Goal: Task Accomplishment & Management: Manage account settings

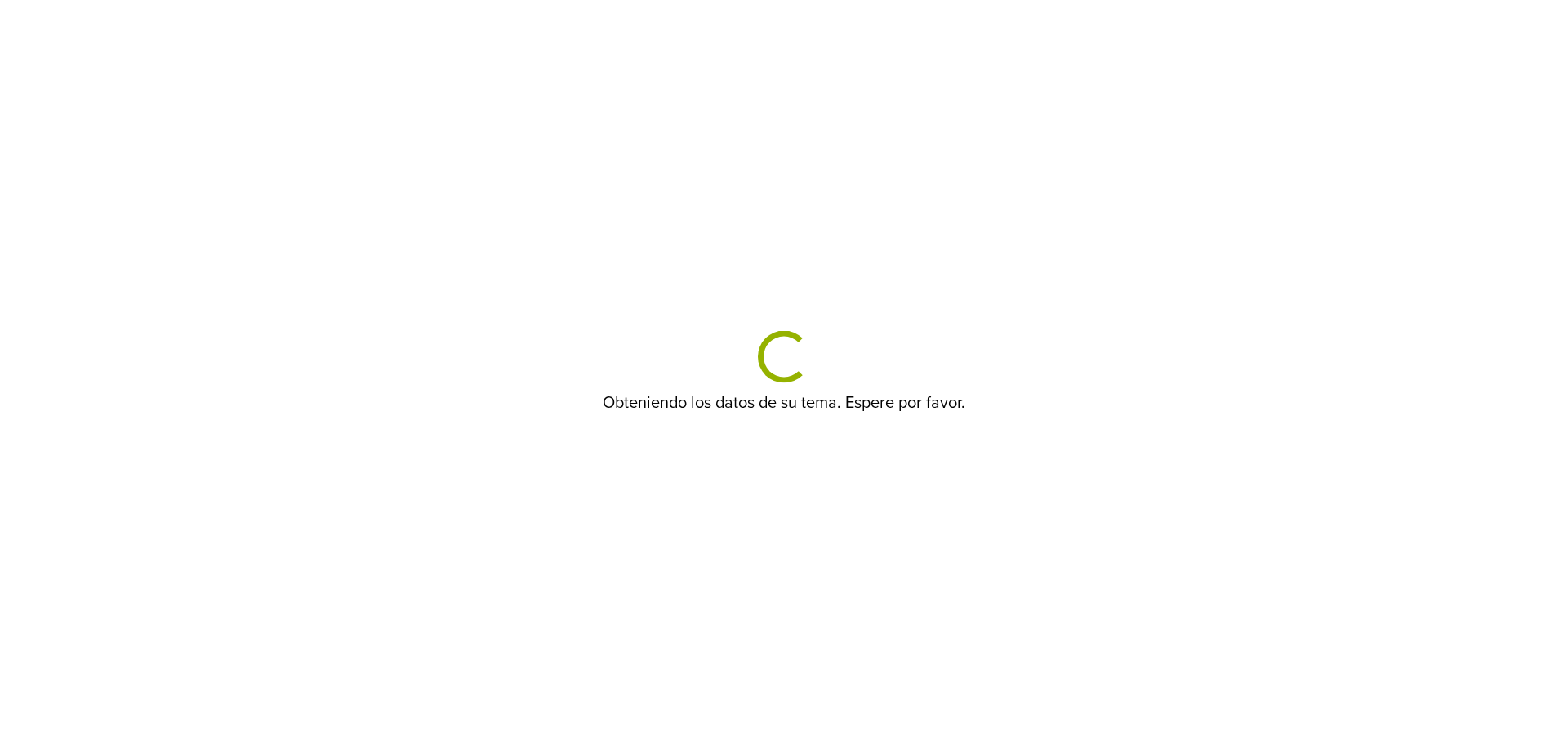
select select "******"
select select "*******"
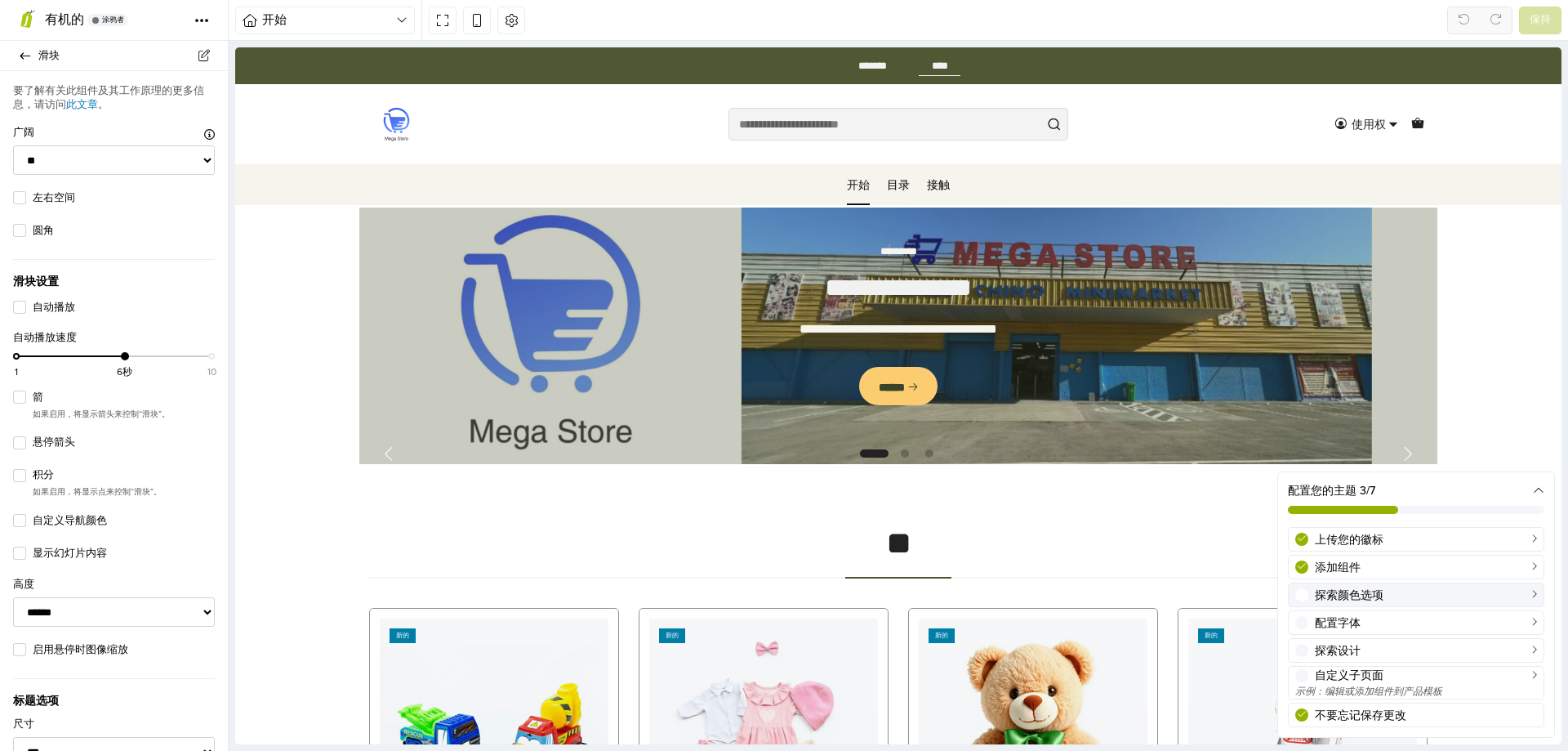
click at [1332, 592] on font "探索颜色选项" at bounding box center [1349, 594] width 68 height 14
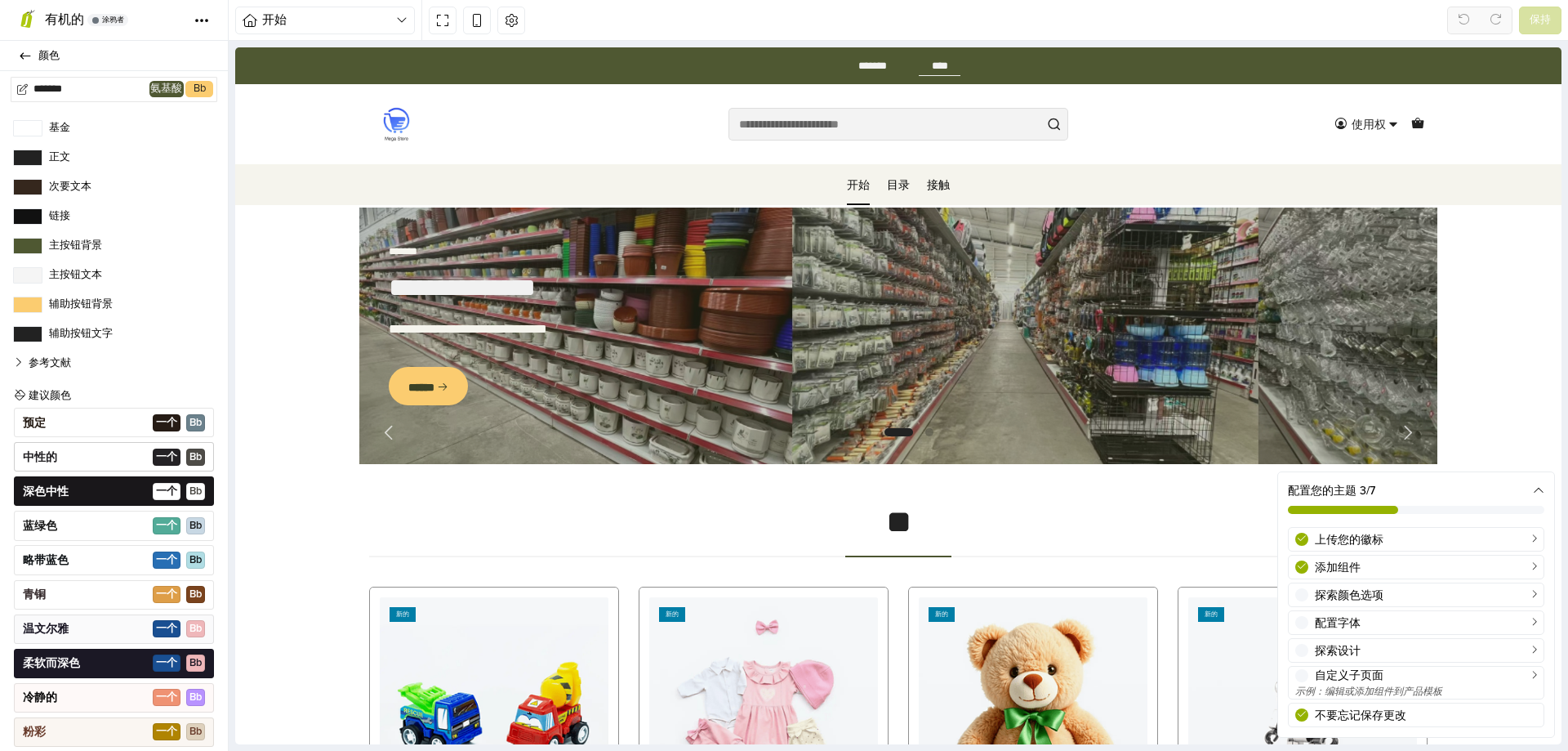
click at [175, 456] on span "一个 ​ B b" at bounding box center [178, 457] width 52 height 17
click at [91, 464] on div "中性的 一个 ​ B b" at bounding box center [114, 456] width 200 height 29
click at [93, 519] on div "蓝绿色 一个 ​ B b" at bounding box center [114, 525] width 200 height 29
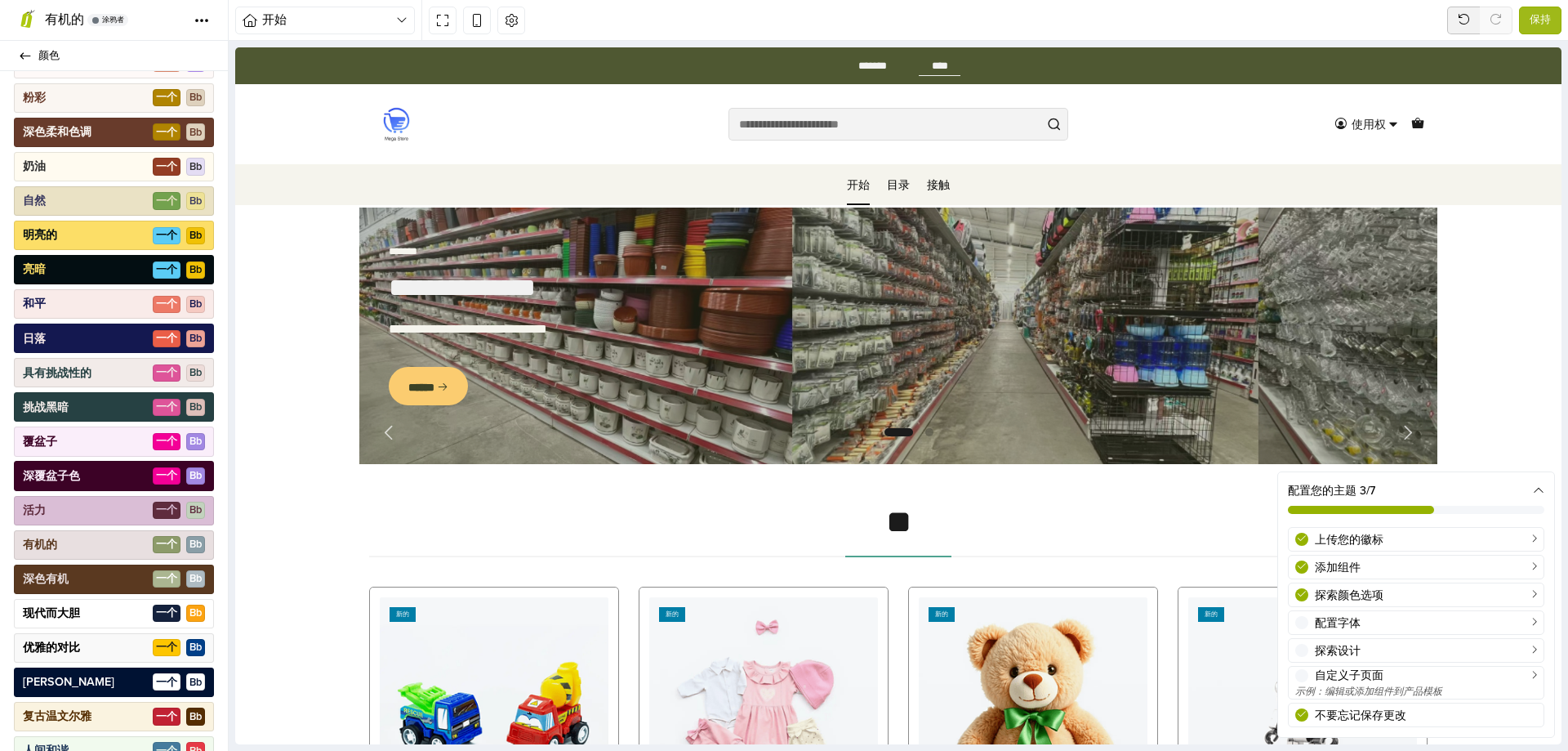
scroll to position [656, 0]
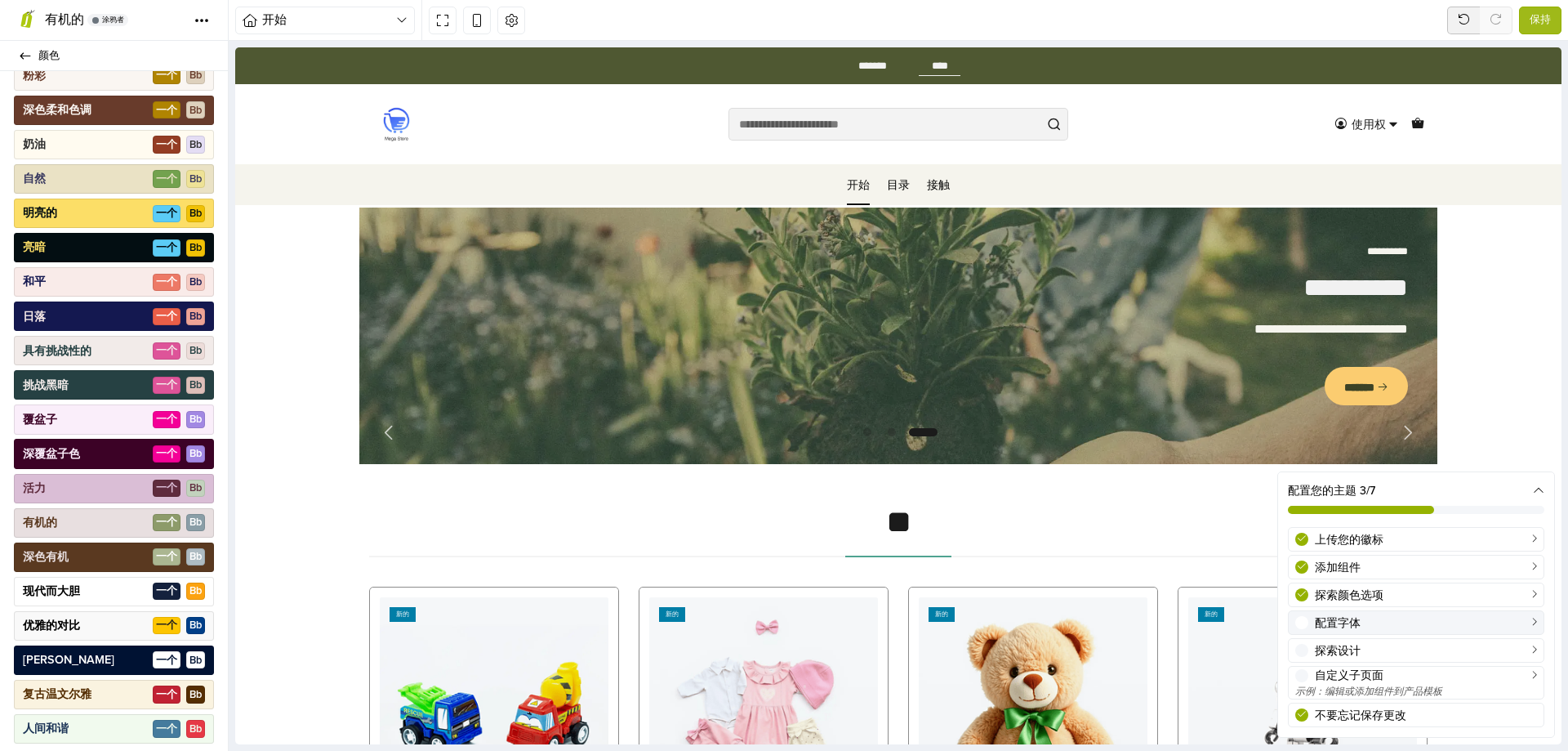
click at [1357, 624] on font "配置字体" at bounding box center [1337, 623] width 46 height 14
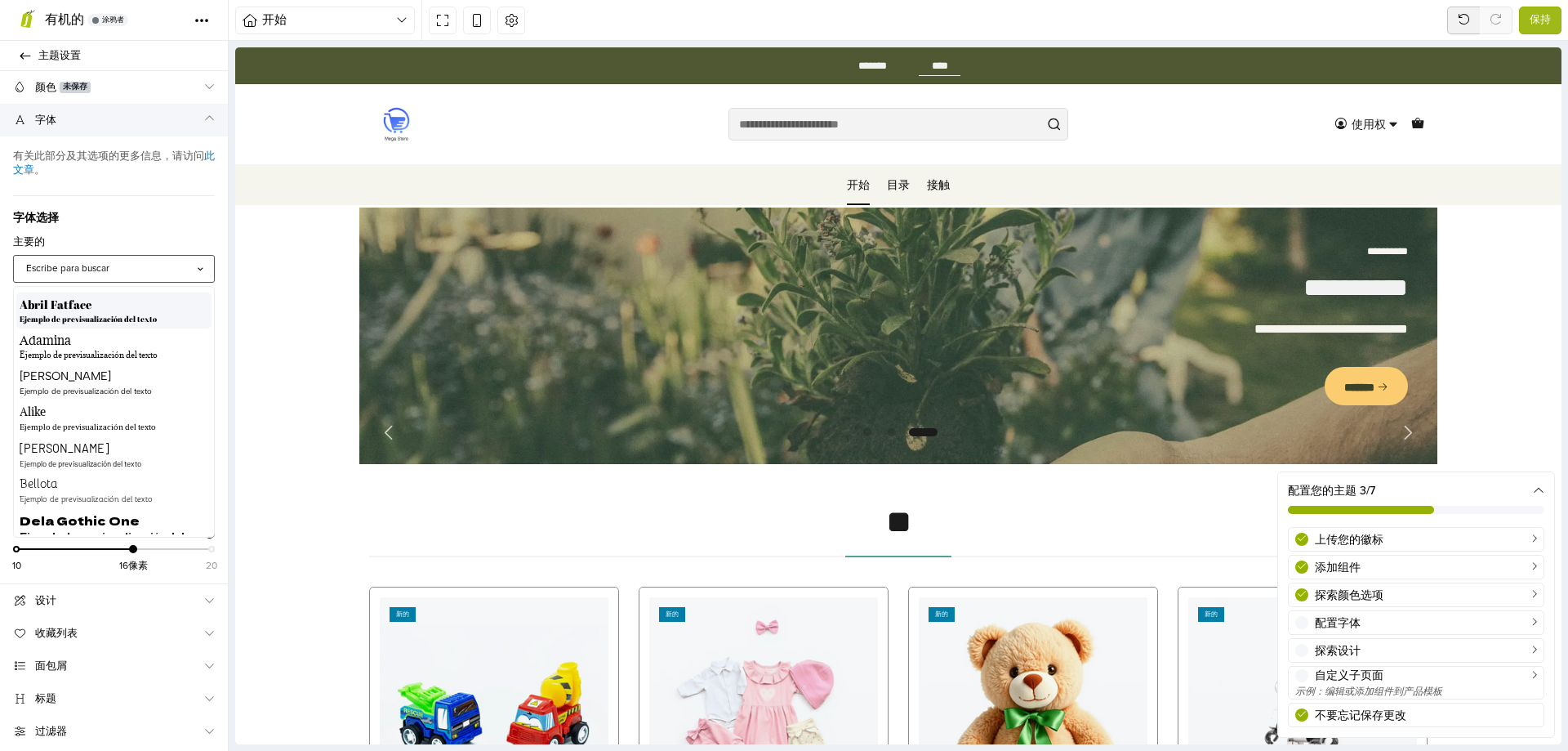
click at [131, 256] on div "Escribe para buscar" at bounding box center [114, 268] width 201 height 27
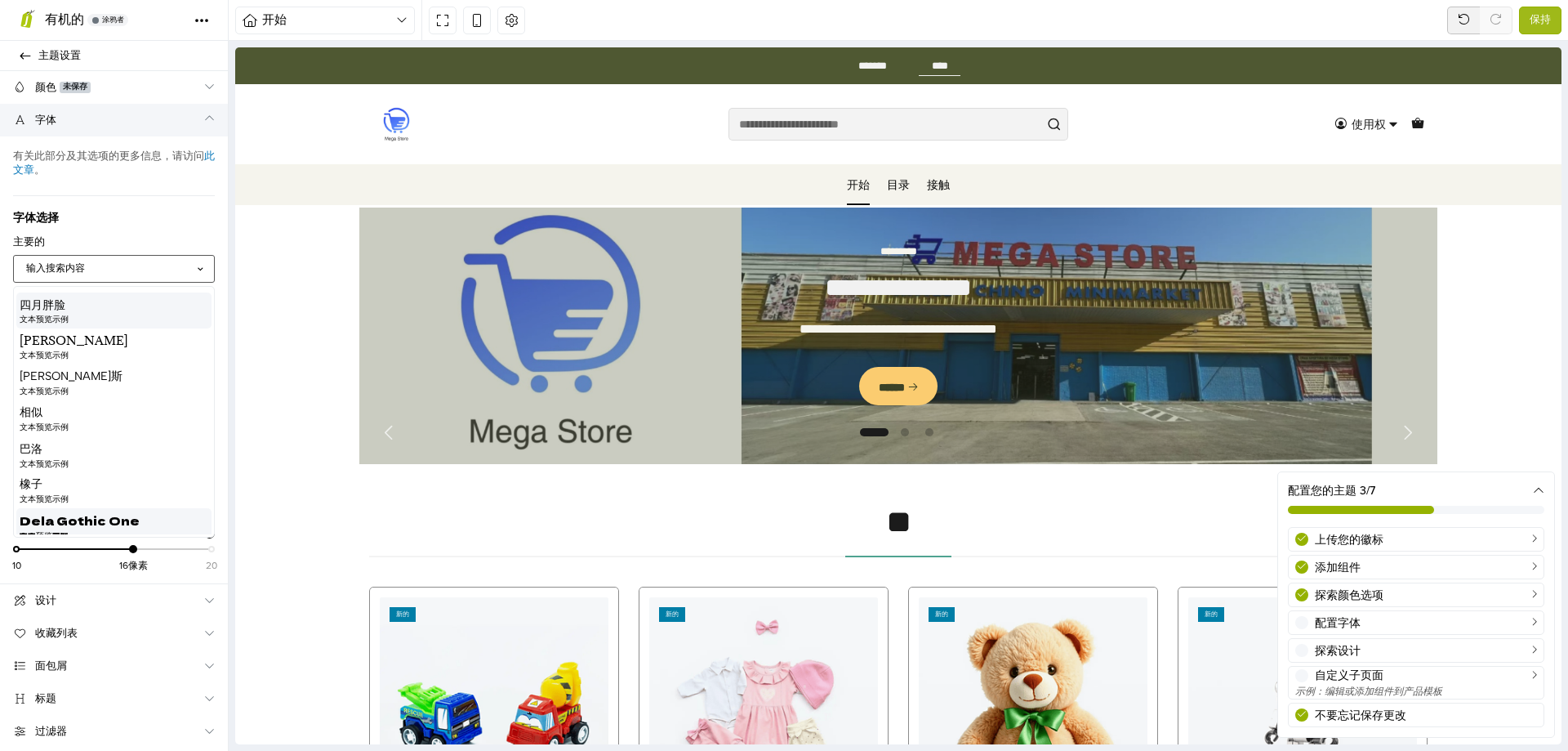
click at [126, 516] on font "Dela Gothic One" at bounding box center [80, 520] width 120 height 17
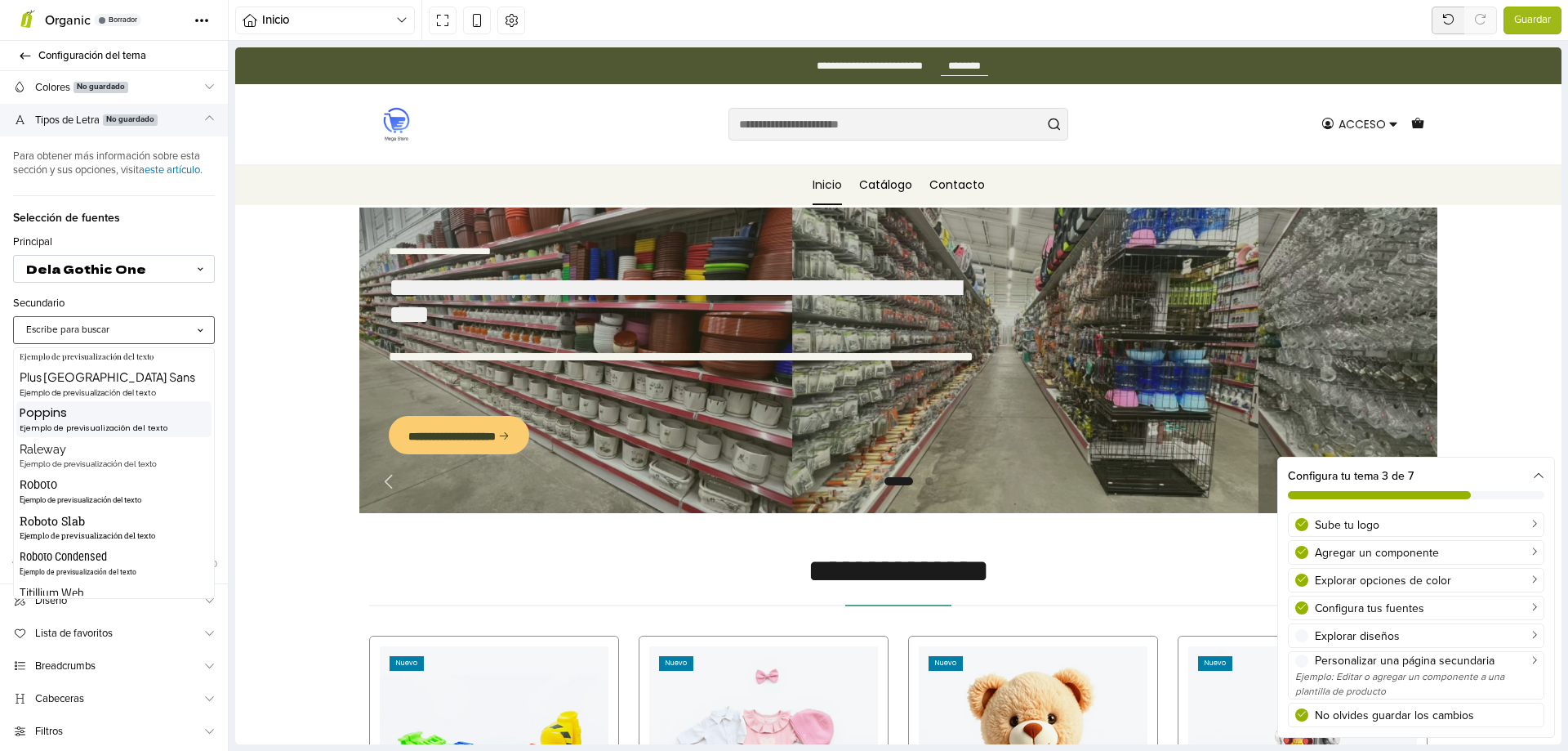
scroll to position [580, 0]
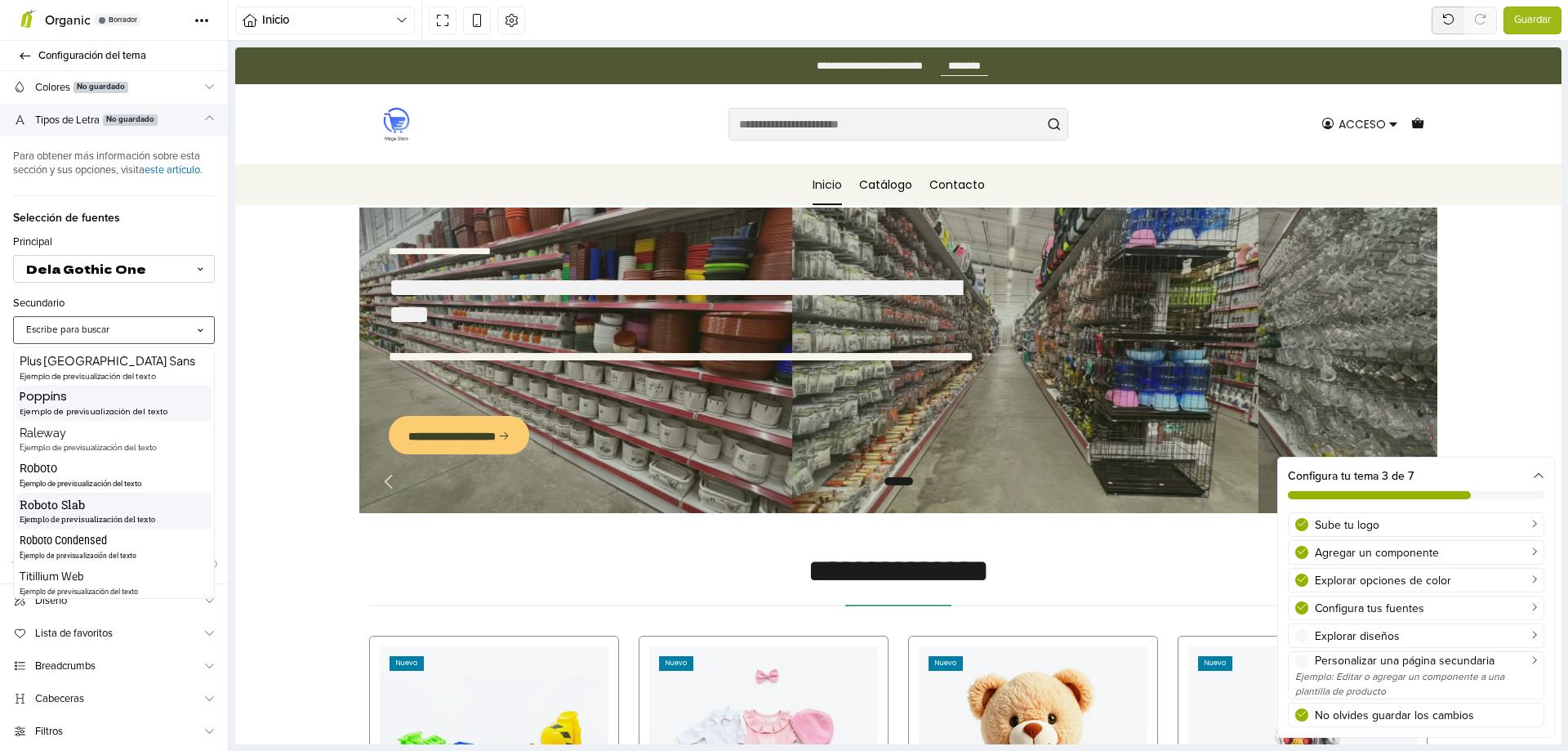
click at [95, 514] on div "Roboto Slab" at bounding box center [114, 505] width 189 height 18
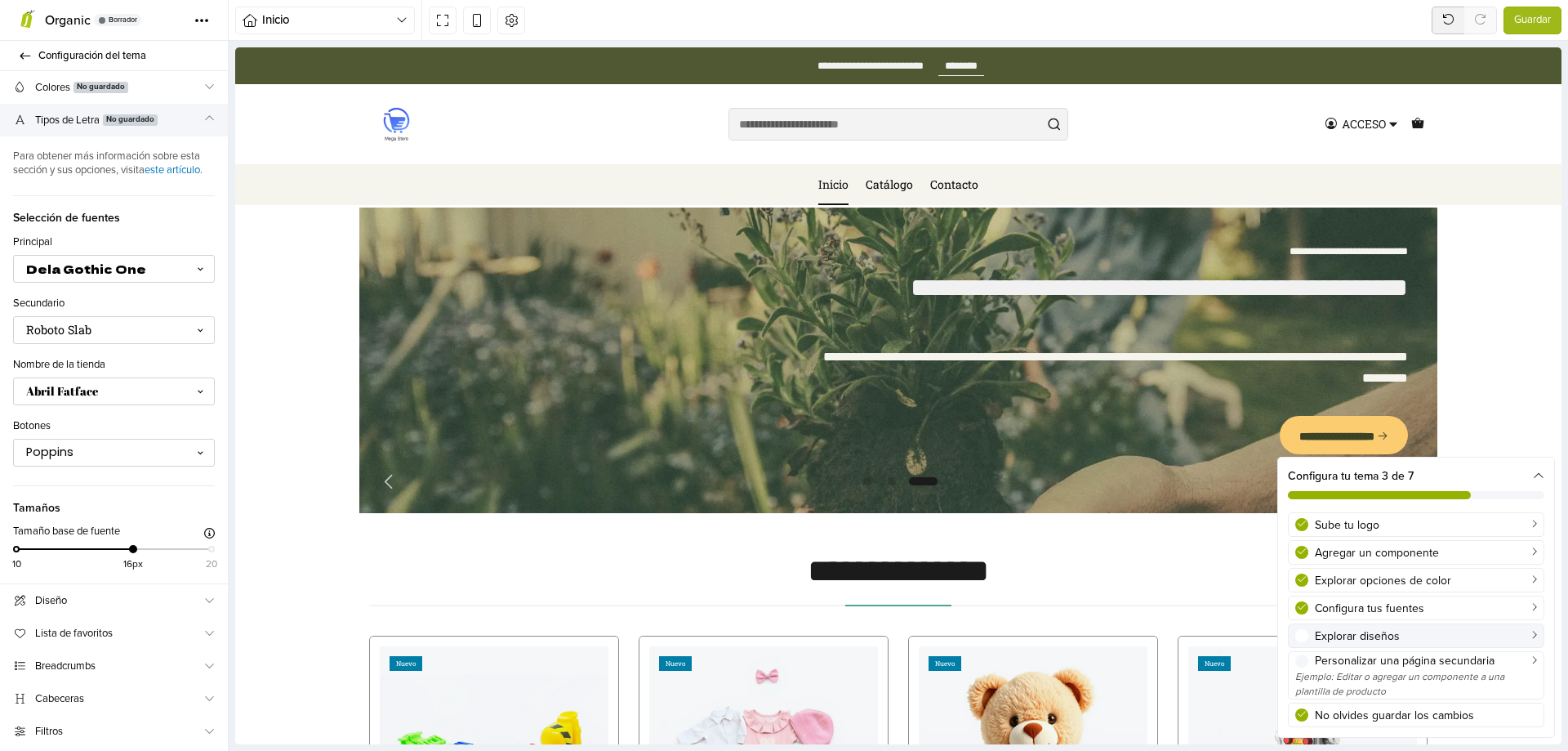
click at [1367, 634] on div "Explorar diseños" at bounding box center [1426, 636] width 222 height 17
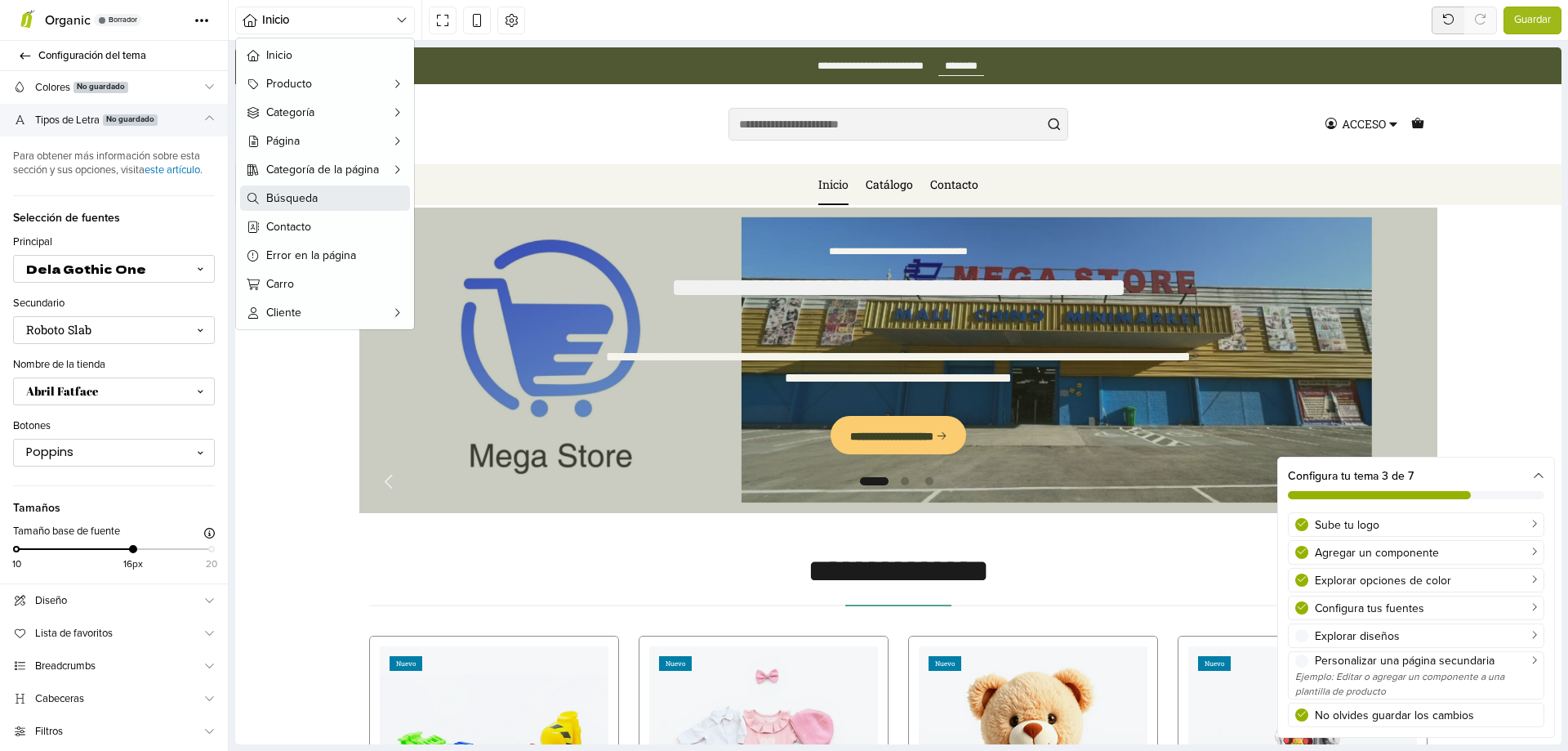
click at [313, 200] on span "Búsqueda" at bounding box center [335, 198] width 137 height 17
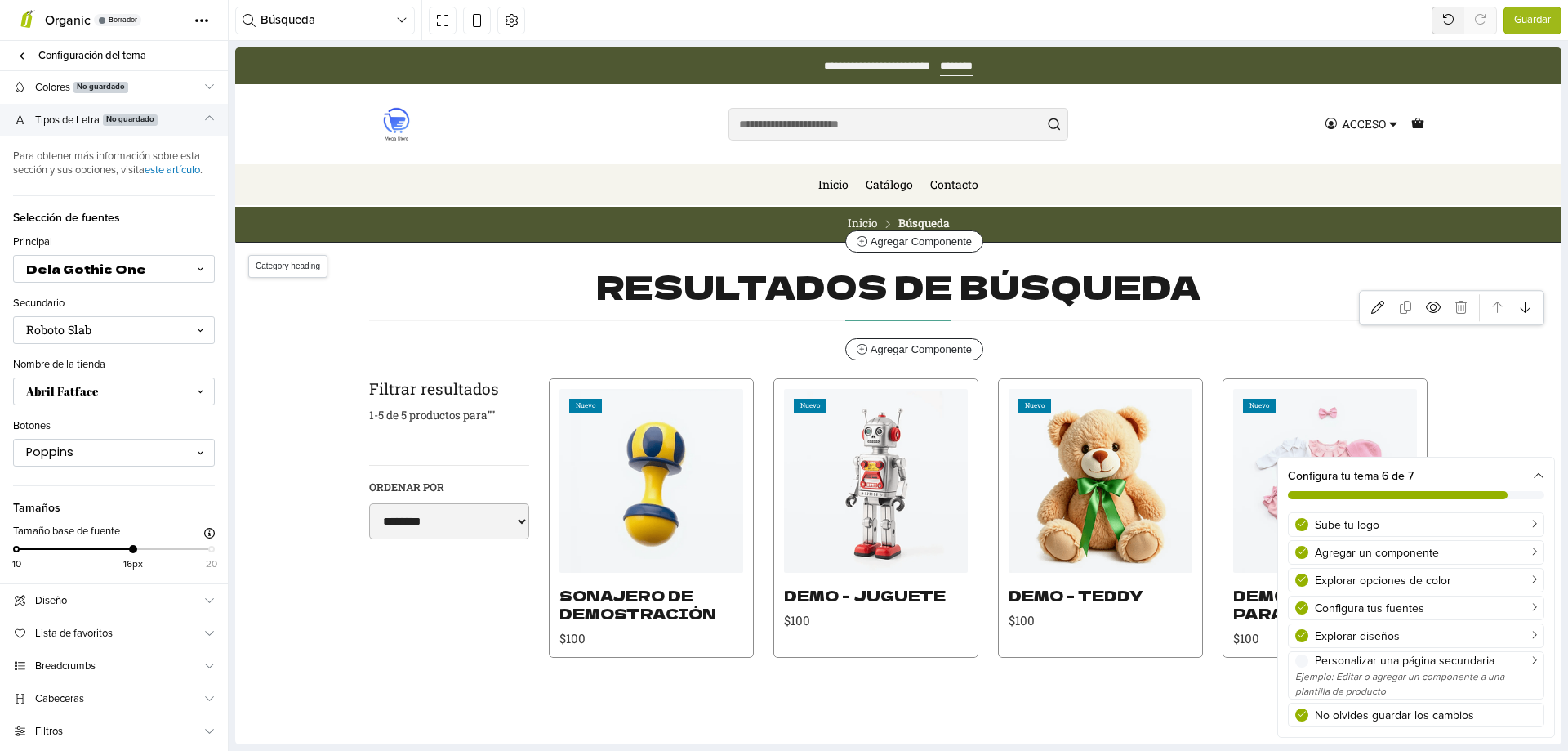
scroll to position [0, 0]
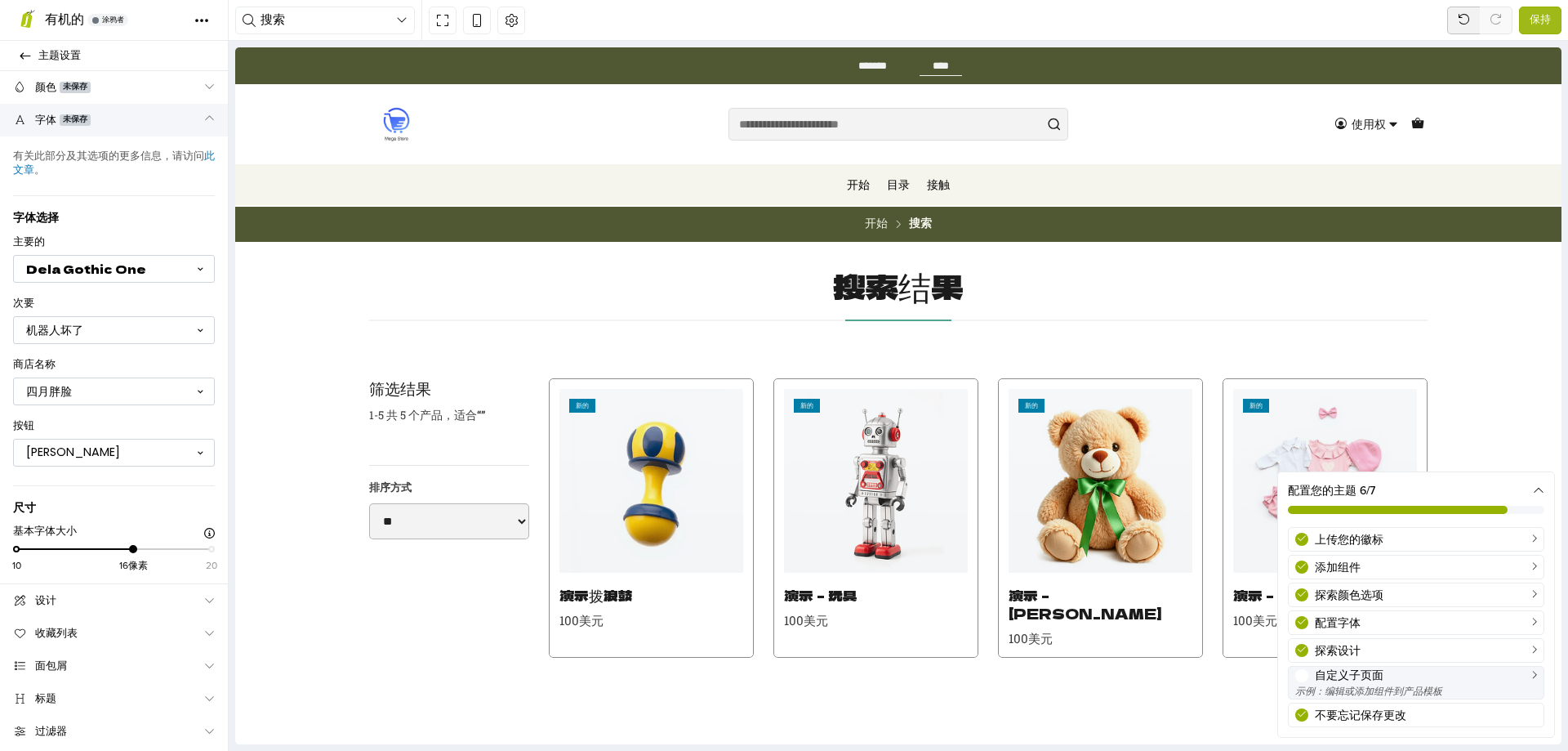
click at [1451, 684] on div "示例：编辑或添加组件到产品模板" at bounding box center [1416, 691] width 241 height 15
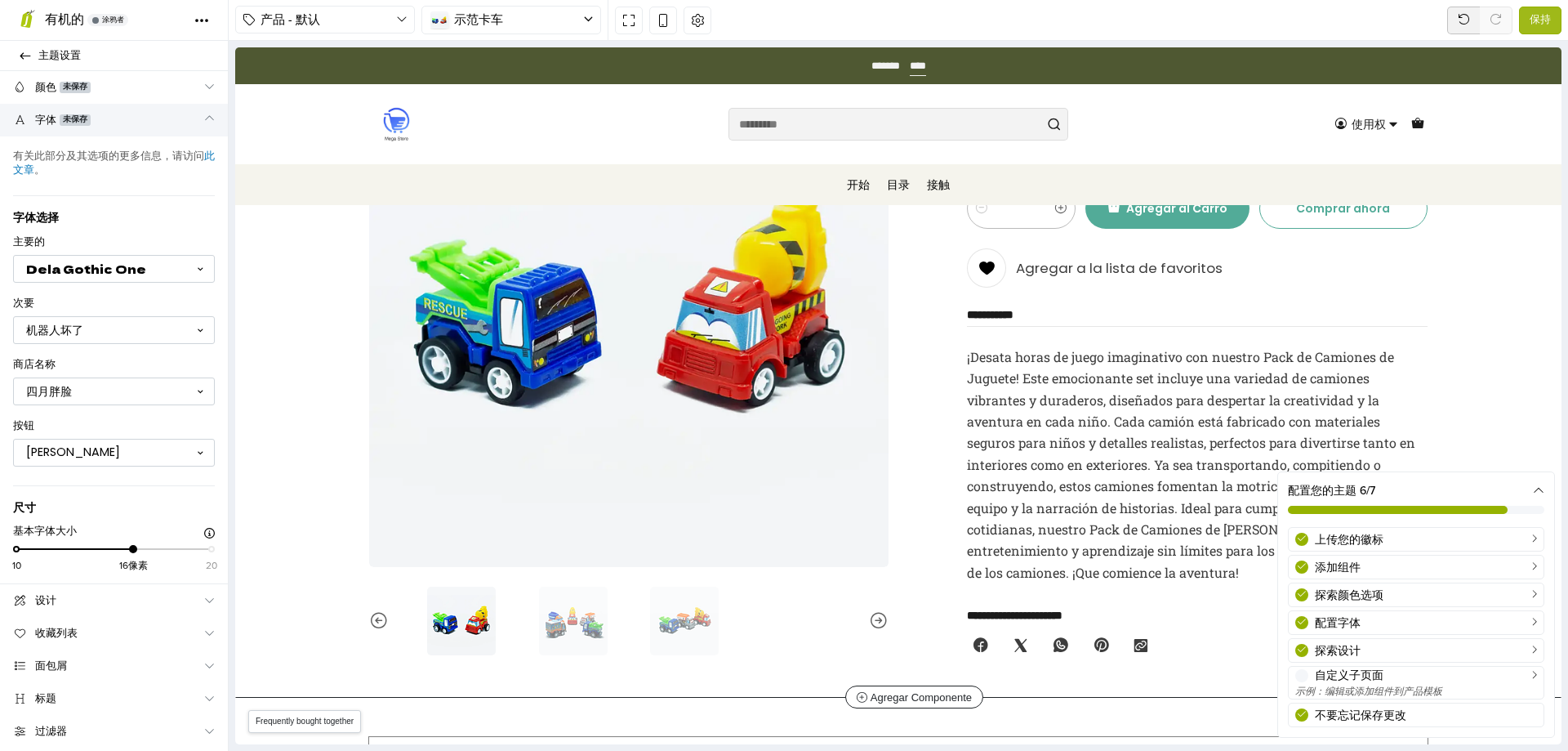
scroll to position [326, 0]
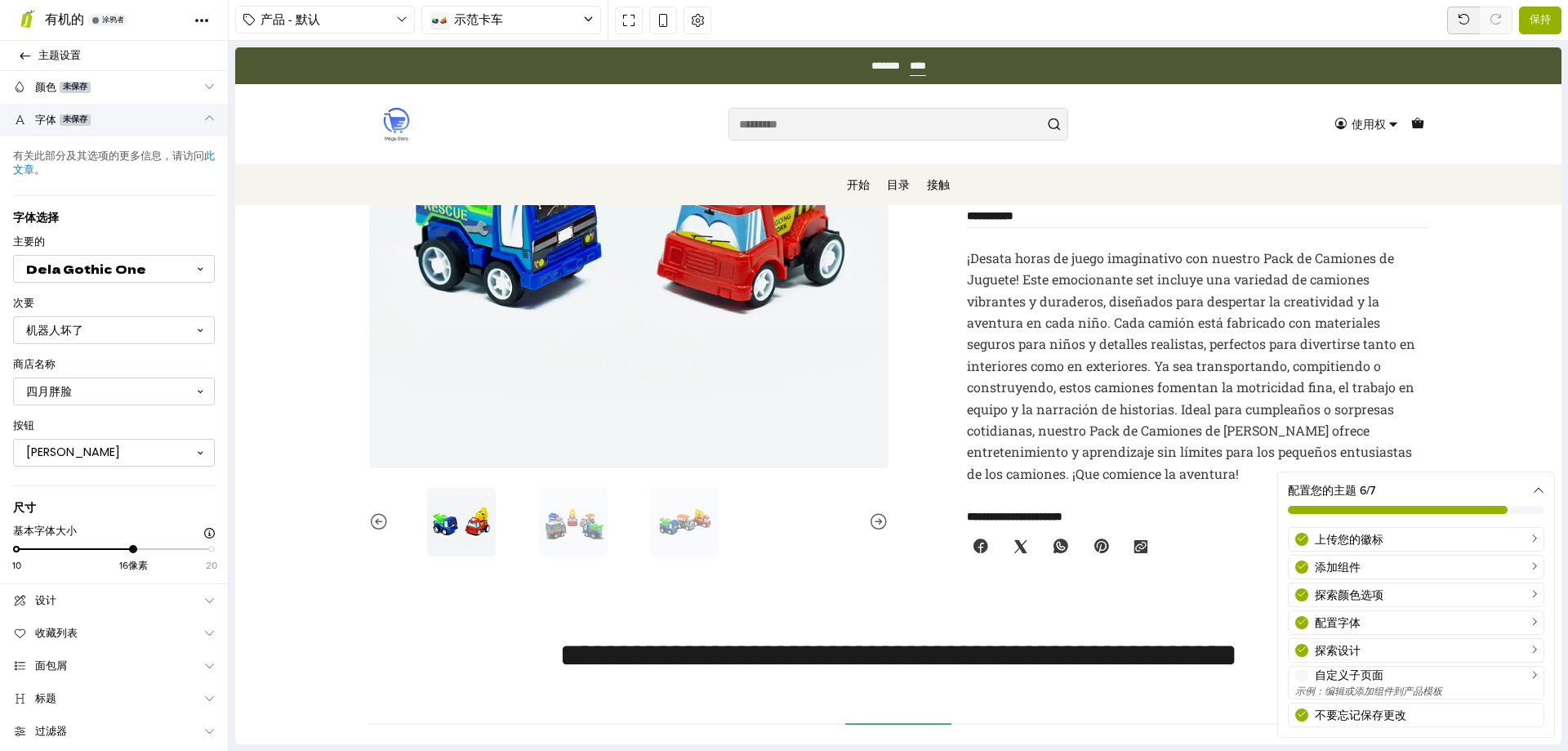
click at [1545, 23] on font "保持" at bounding box center [1541, 20] width 22 height 13
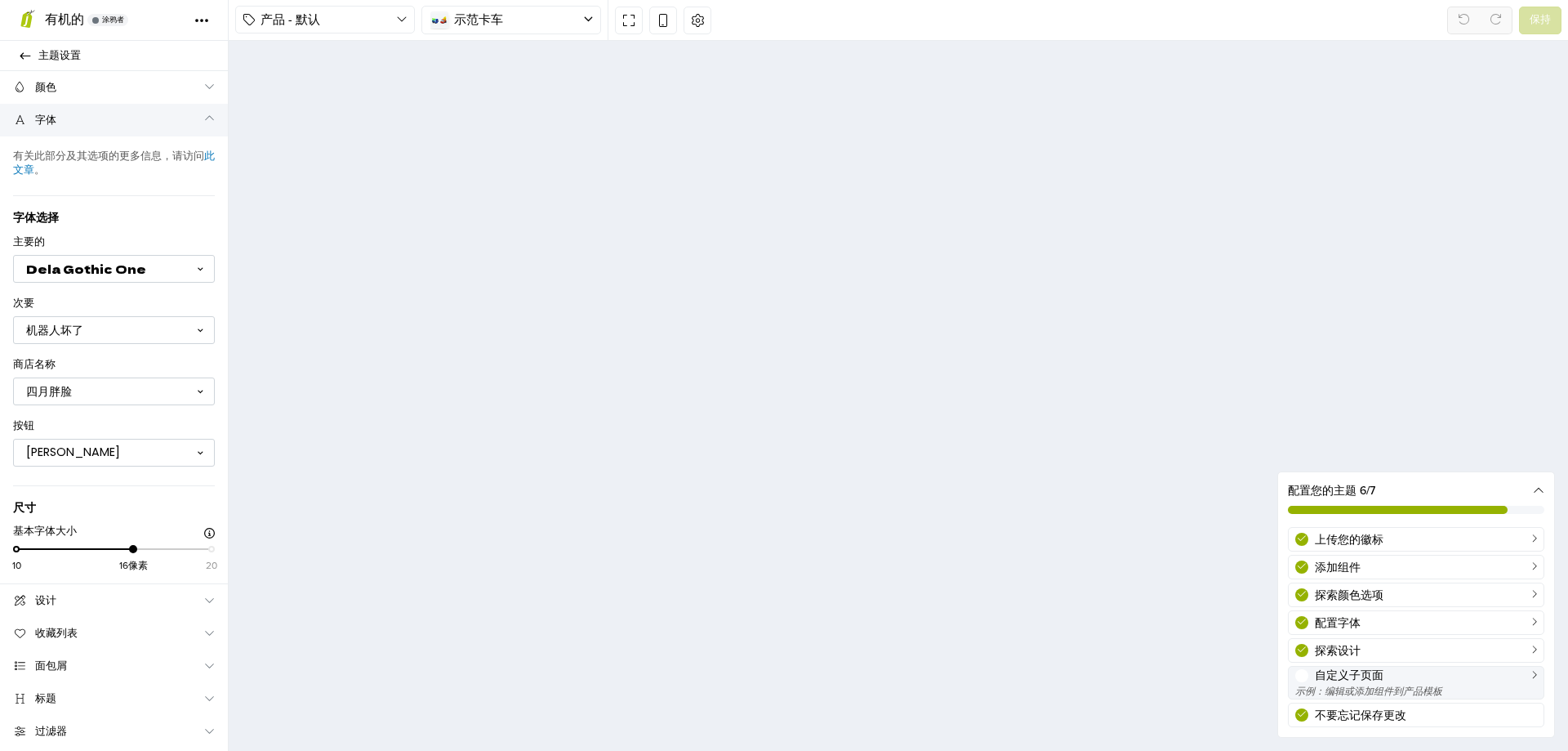
click at [1482, 677] on div "自定义子页面" at bounding box center [1426, 675] width 222 height 17
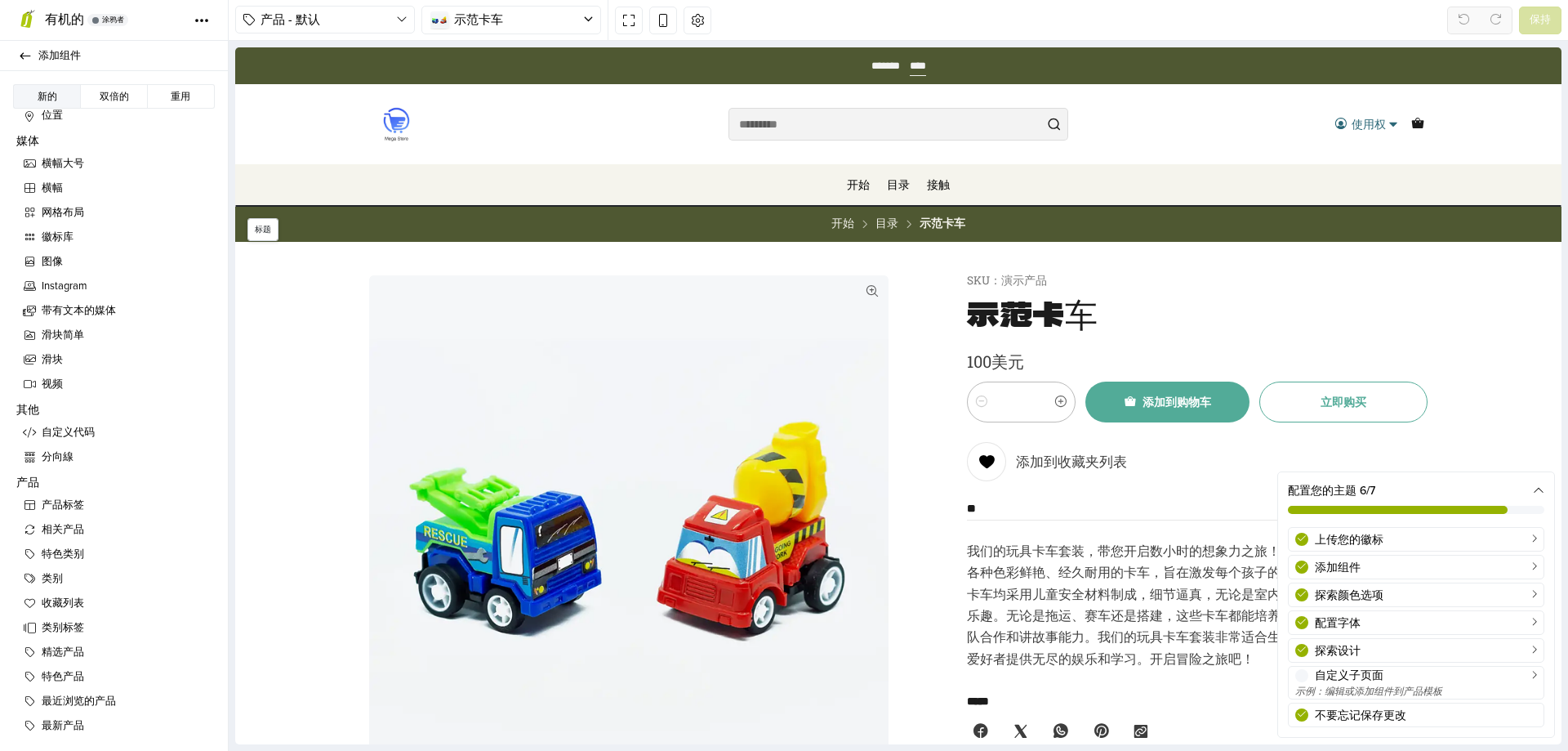
click at [1392, 121] on icon "使用权" at bounding box center [1393, 124] width 12 height 12
select select "**"
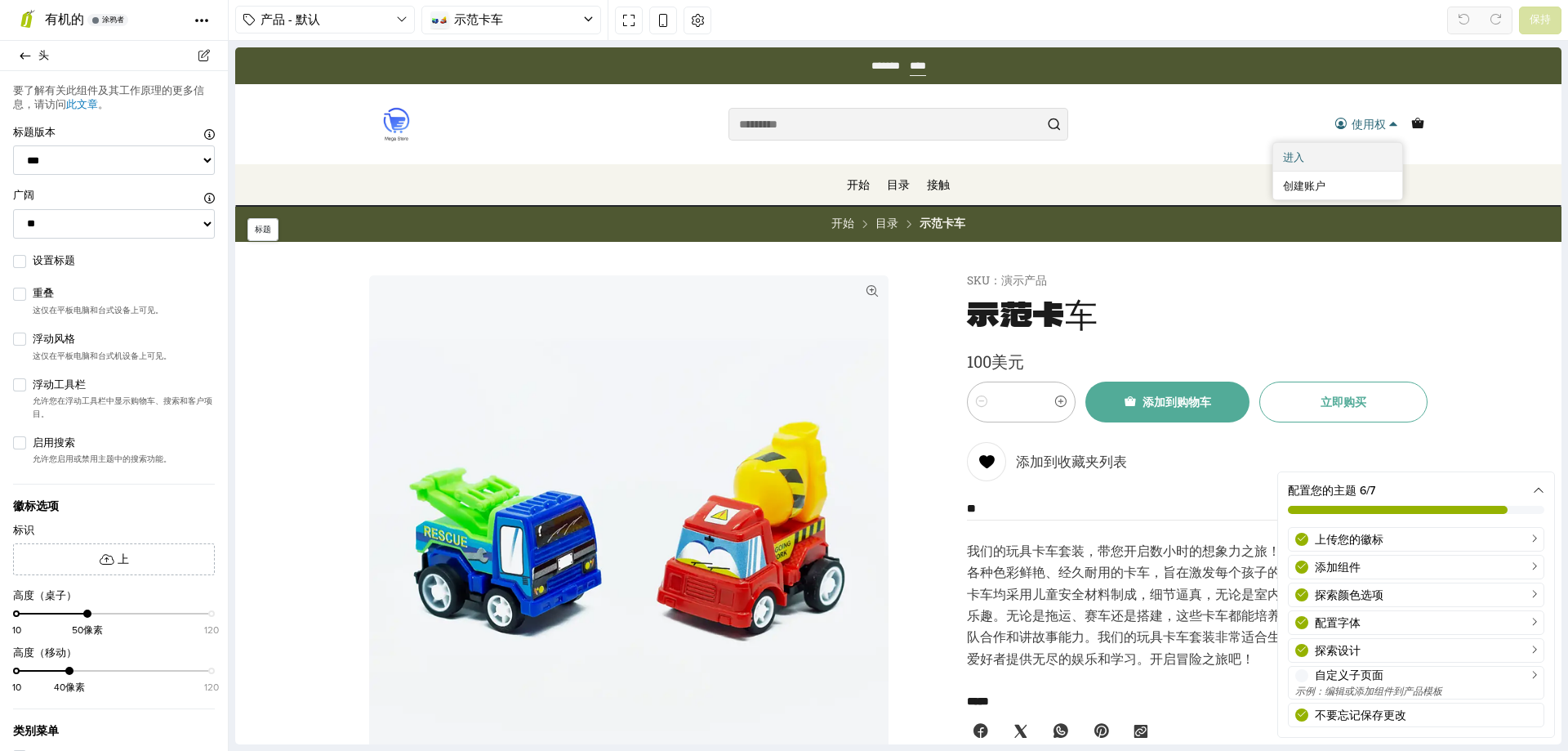
click at [1310, 158] on link "进入" at bounding box center [1337, 157] width 129 height 27
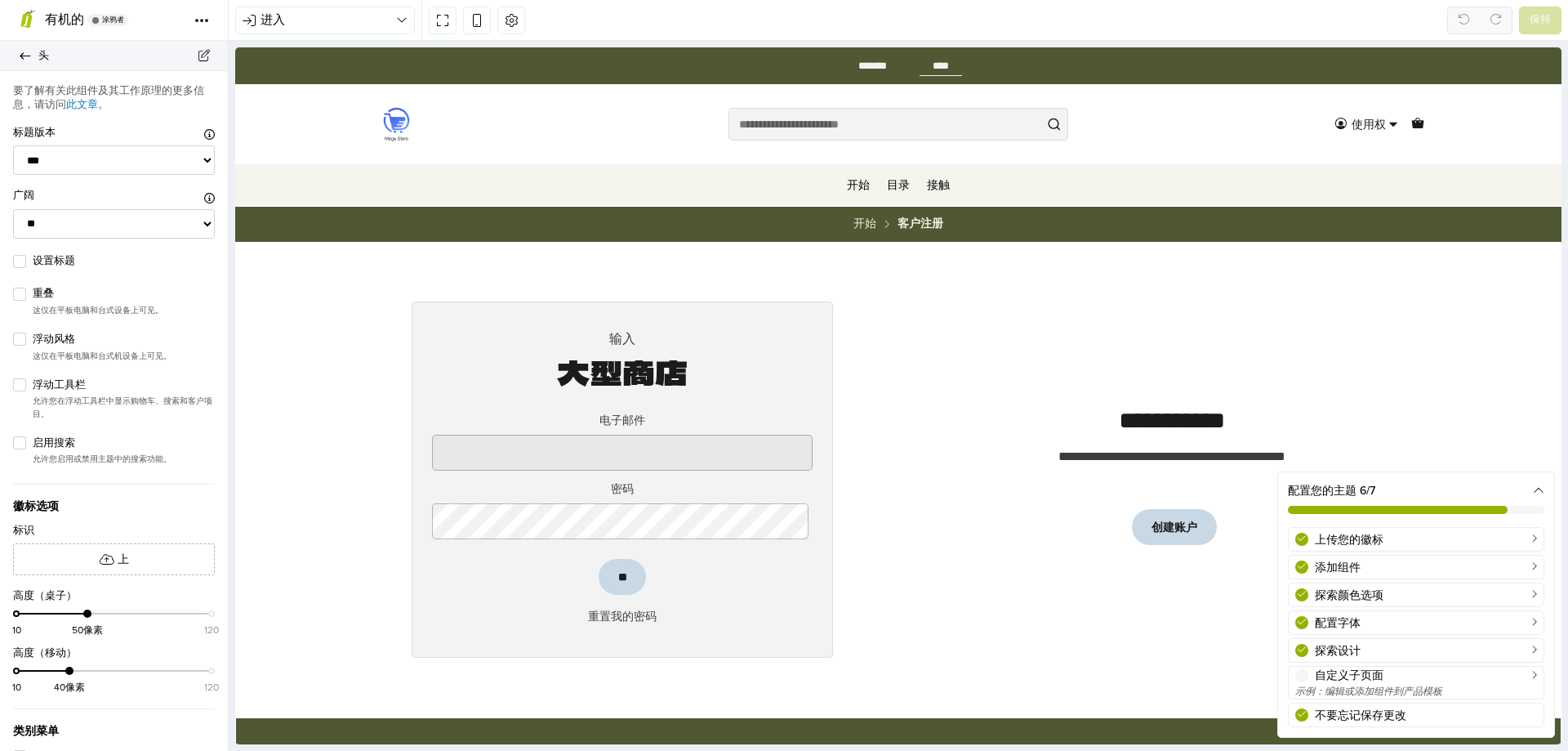
click at [10, 56] on link "头" at bounding box center [114, 56] width 228 height 30
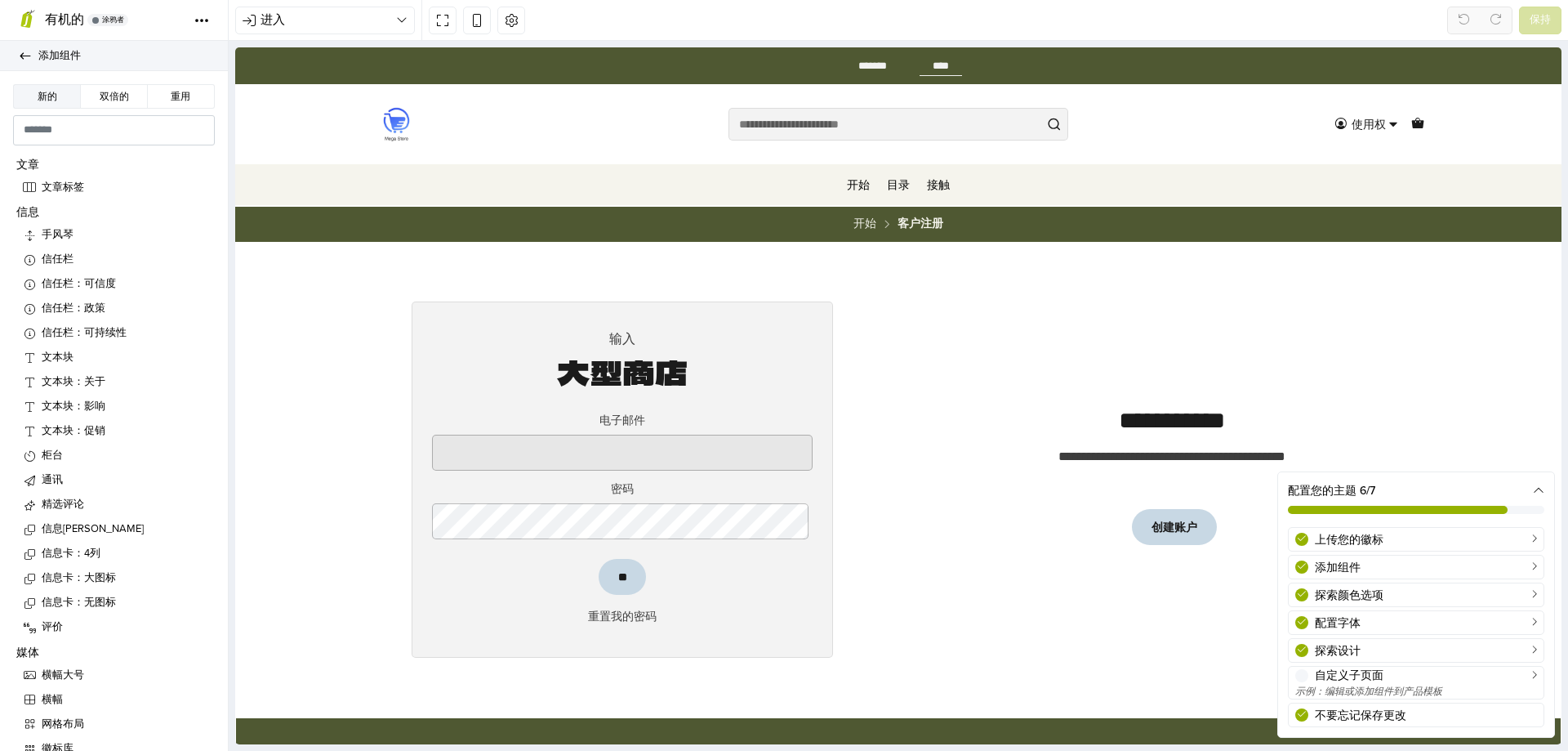
click at [32, 61] on link "添加组件" at bounding box center [114, 56] width 228 height 30
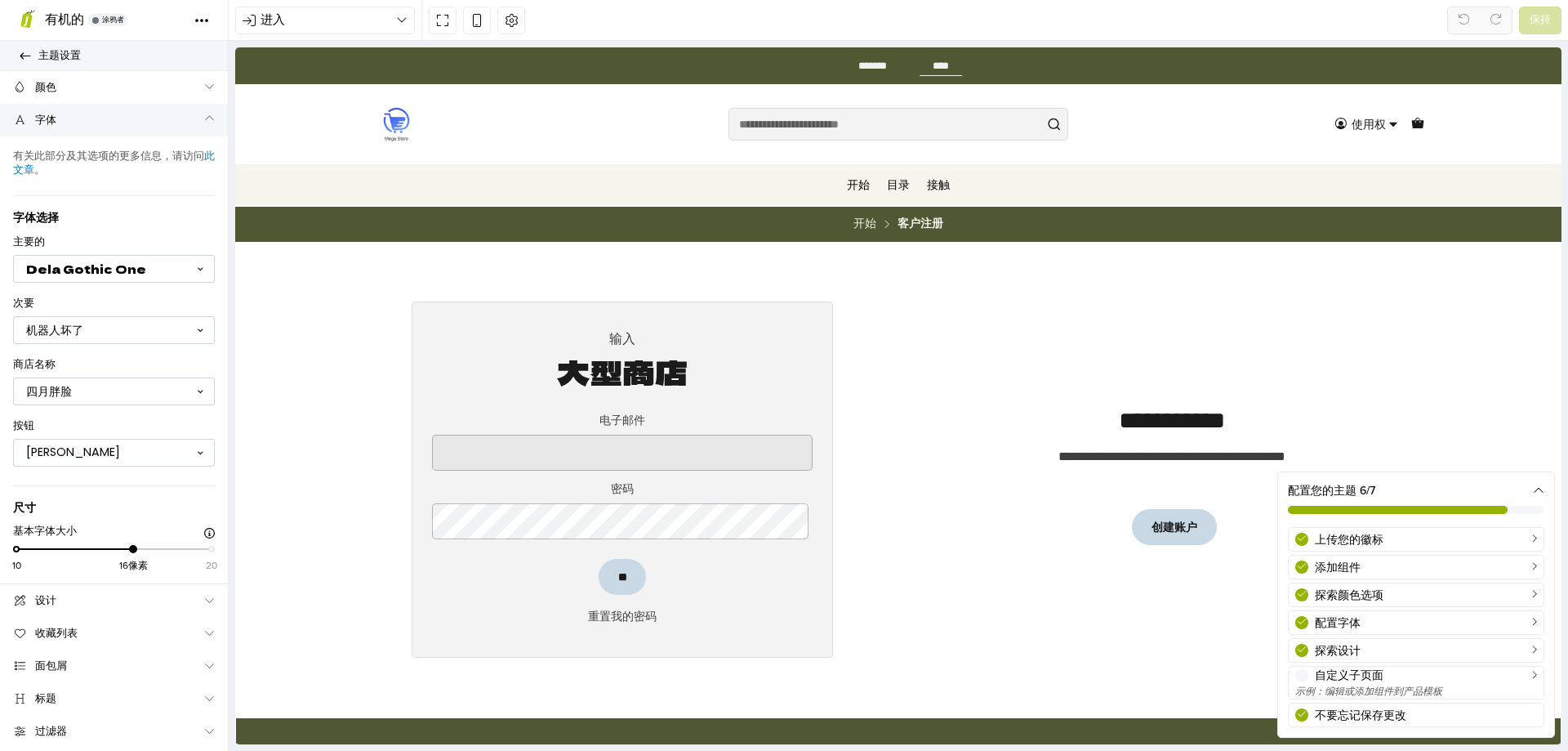
click at [26, 56] on icon at bounding box center [26, 56] width 11 height 7
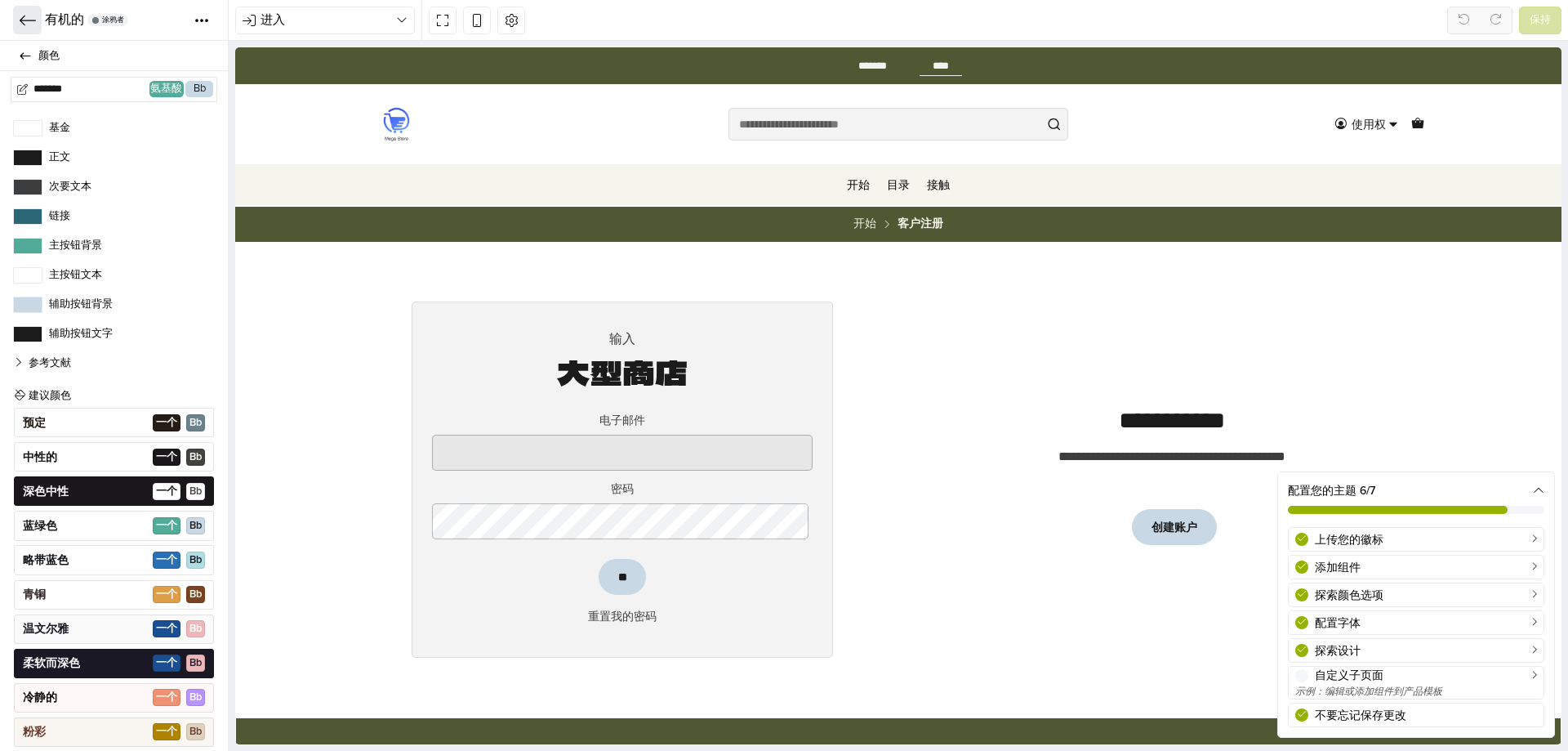
click at [28, 26] on icon at bounding box center [28, 21] width 17 height 17
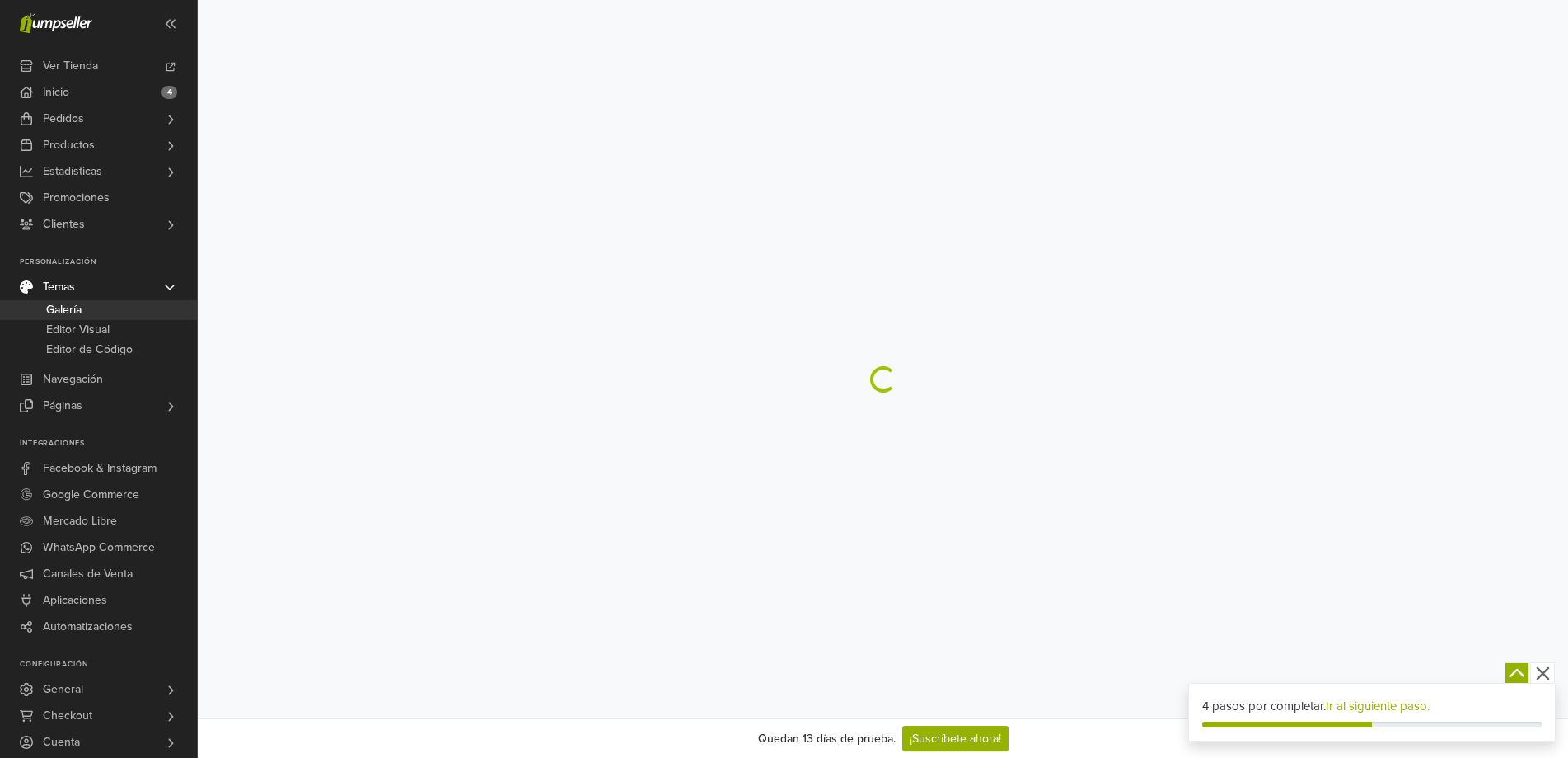
click at [26, 22] on icon at bounding box center [56, 24] width 72 height 20
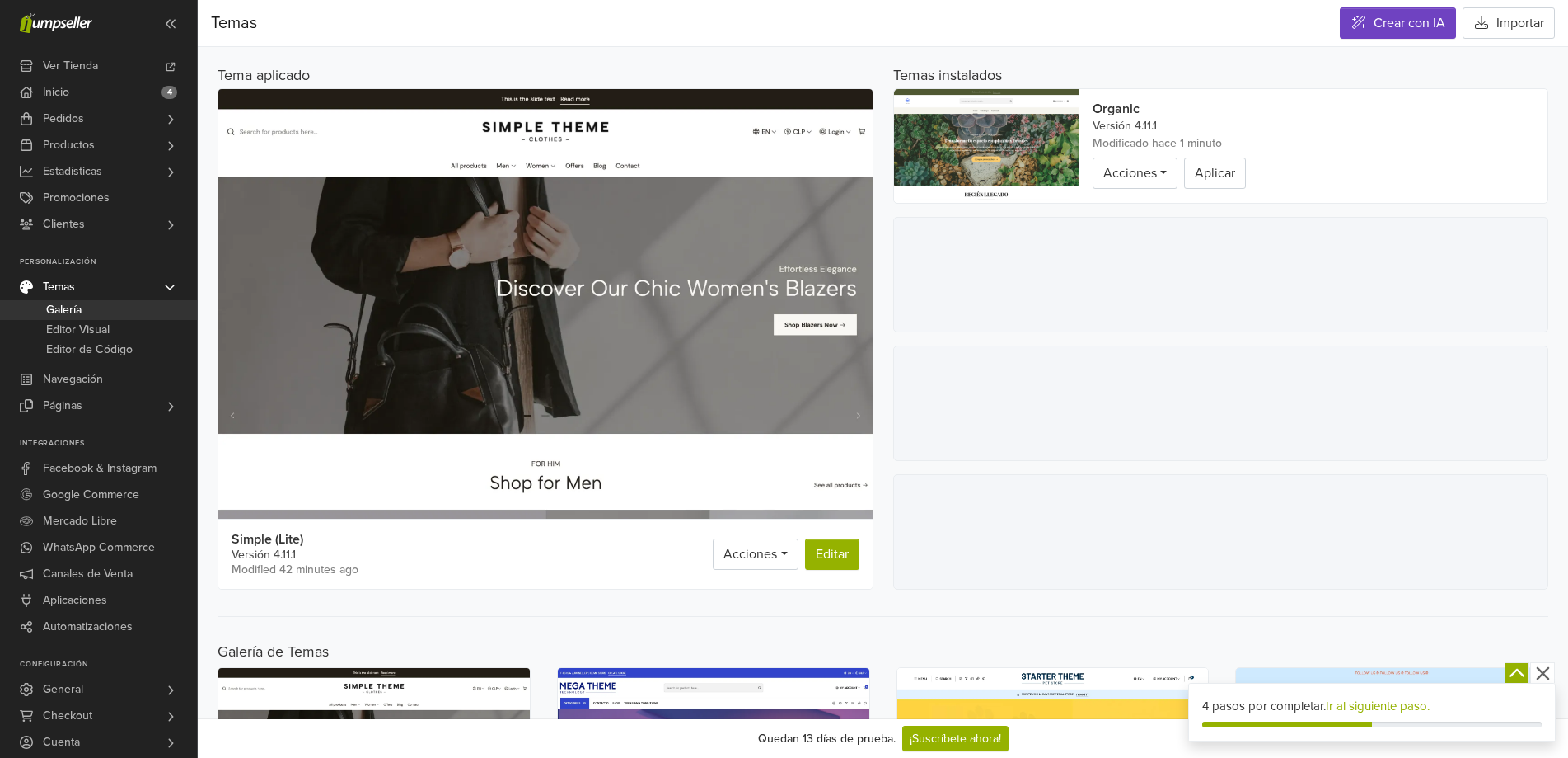
click at [61, 21] on icon at bounding box center [56, 24] width 72 height 20
click at [114, 92] on link "Inicio 4" at bounding box center [98, 92] width 197 height 26
